Goal: Transaction & Acquisition: Purchase product/service

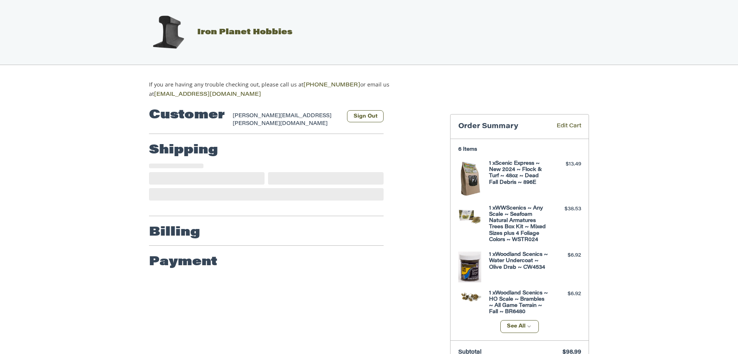
select select "**"
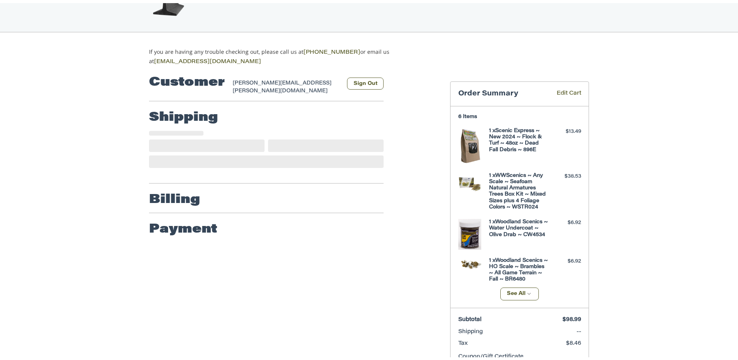
scroll to position [55, 0]
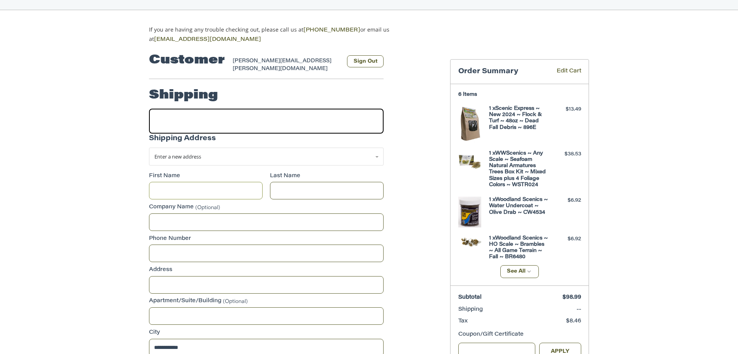
select select "**"
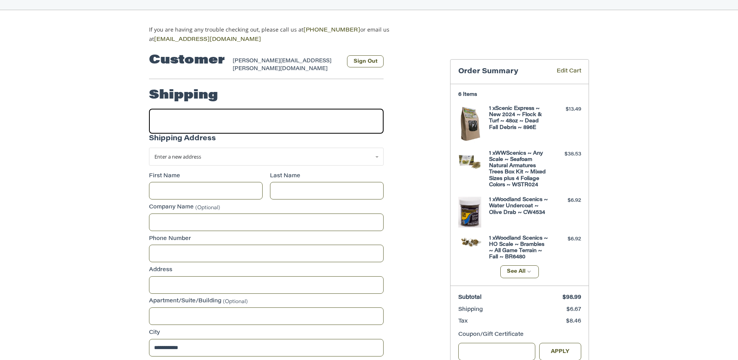
click at [186, 111] on div at bounding box center [266, 121] width 235 height 25
click at [190, 153] on span "Enter a new address" at bounding box center [178, 156] width 47 height 7
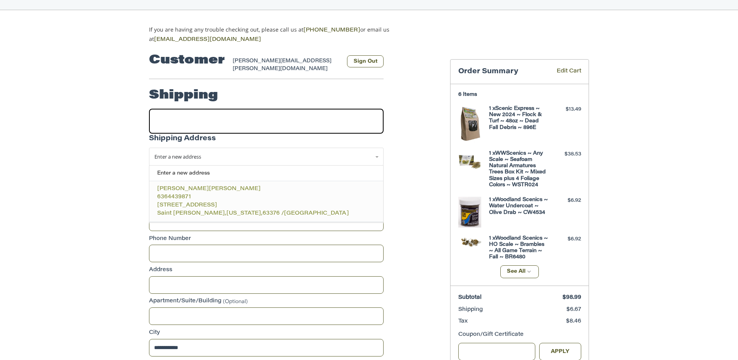
click at [199, 185] on p "[PERSON_NAME]" at bounding box center [266, 189] width 219 height 8
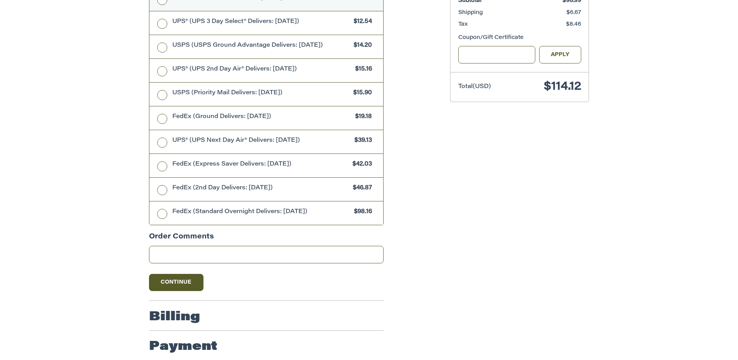
scroll to position [352, 0]
click at [184, 280] on button "Continue" at bounding box center [176, 281] width 54 height 17
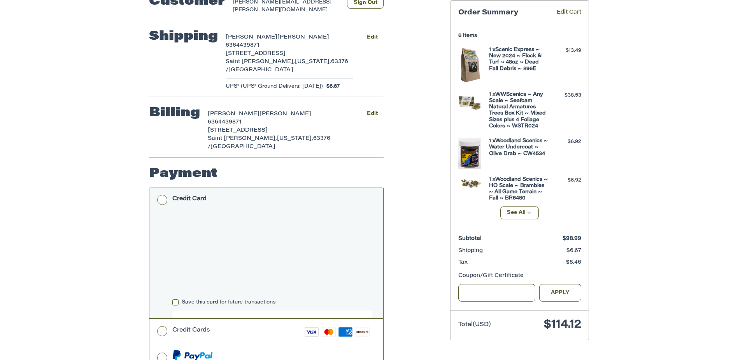
scroll to position [75, 0]
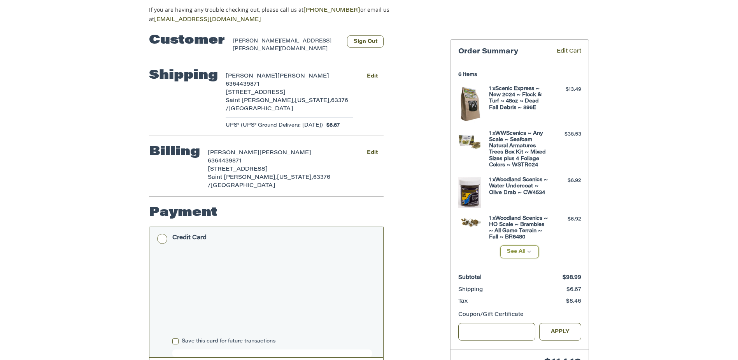
click at [529, 255] on icon "button" at bounding box center [529, 251] width 7 height 7
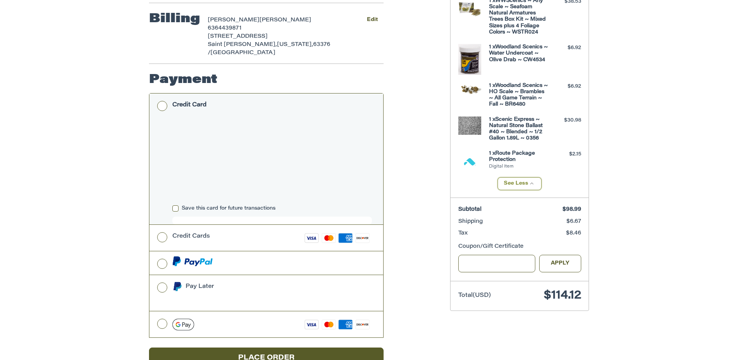
scroll to position [211, 0]
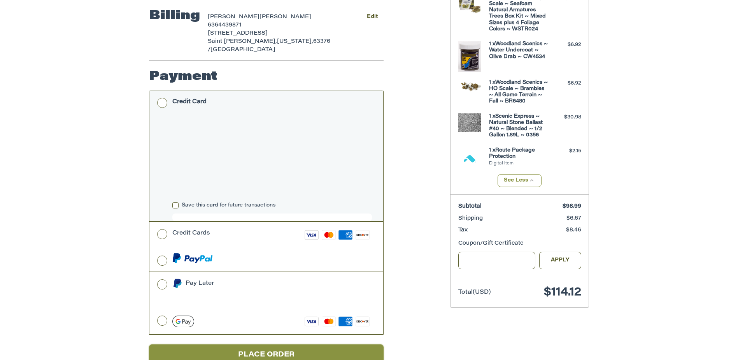
click at [247, 344] on button "Place Order" at bounding box center [266, 354] width 235 height 21
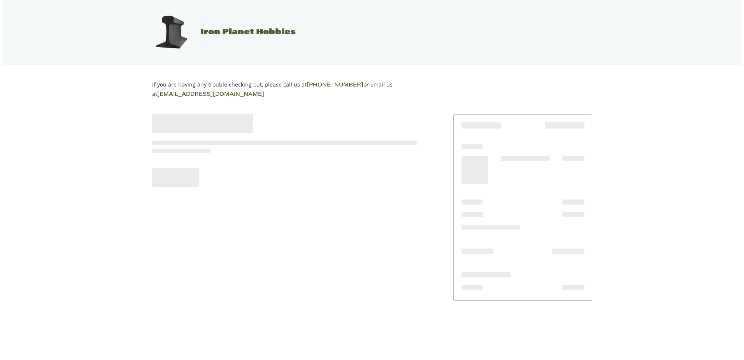
scroll to position [0, 0]
